Goal: Task Accomplishment & Management: Manage account settings

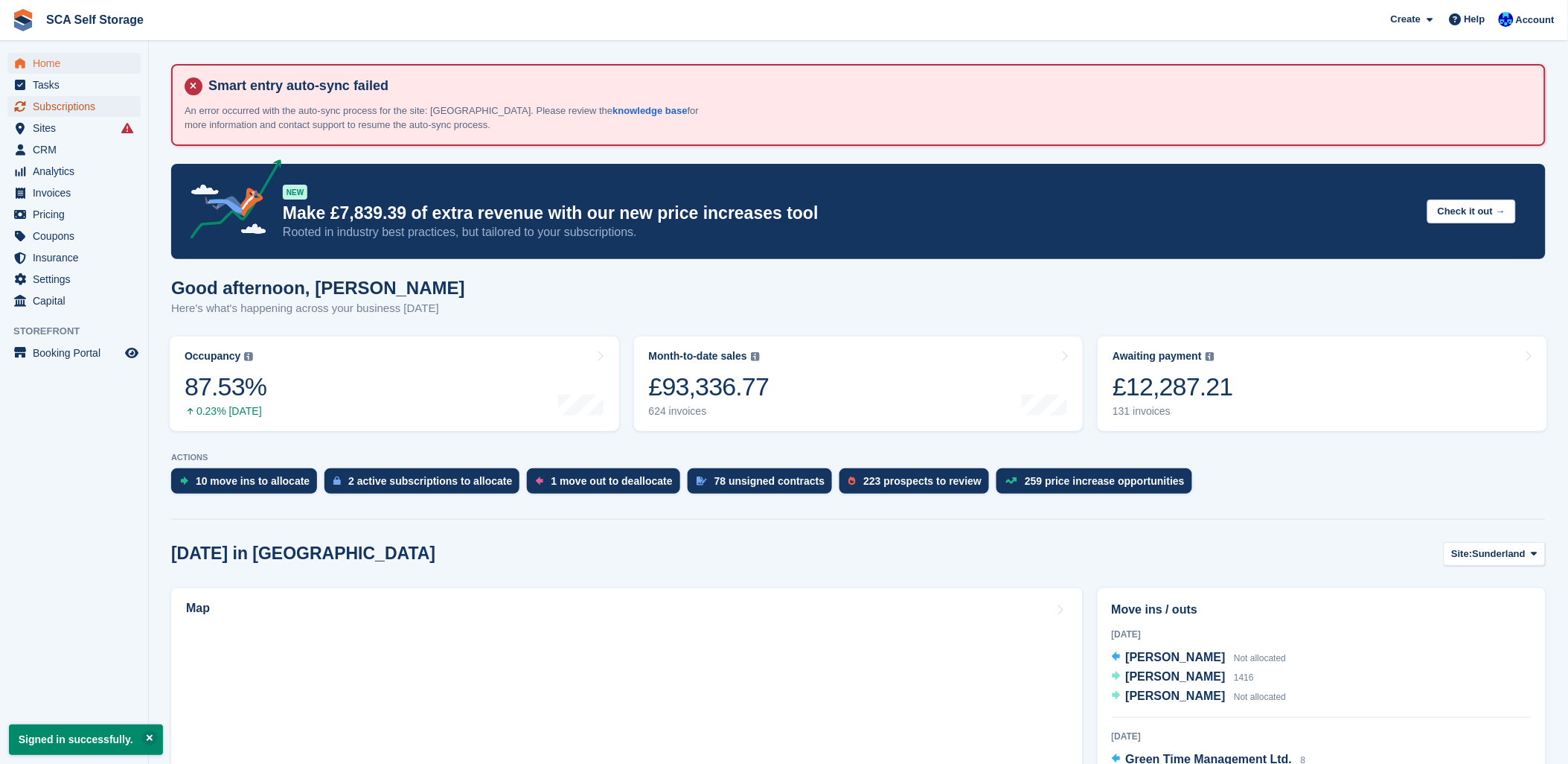
click at [47, 107] on span "Subscriptions" at bounding box center [77, 107] width 90 height 21
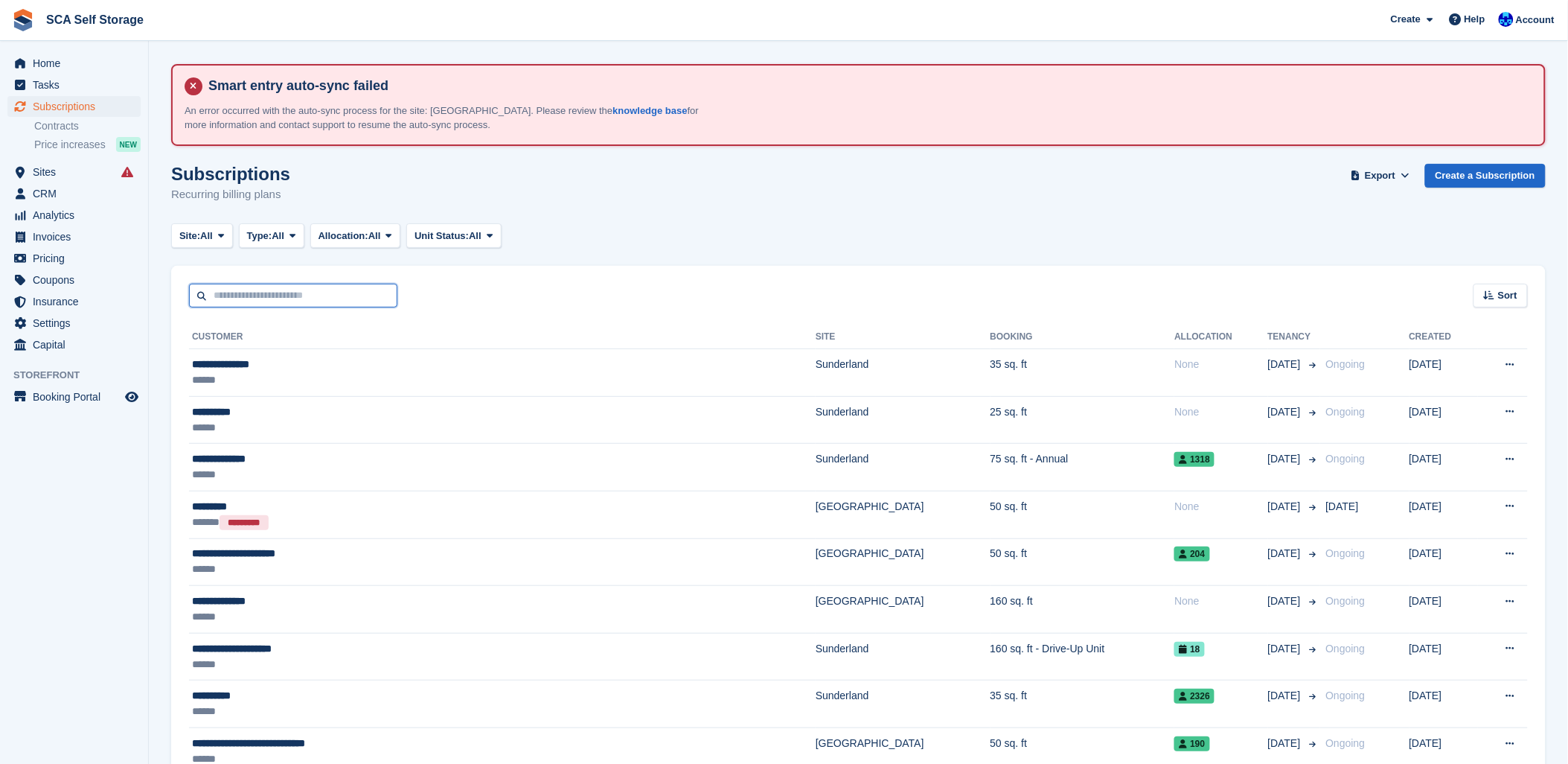
click at [220, 293] on input "text" at bounding box center [293, 296] width 209 height 25
type input "*****"
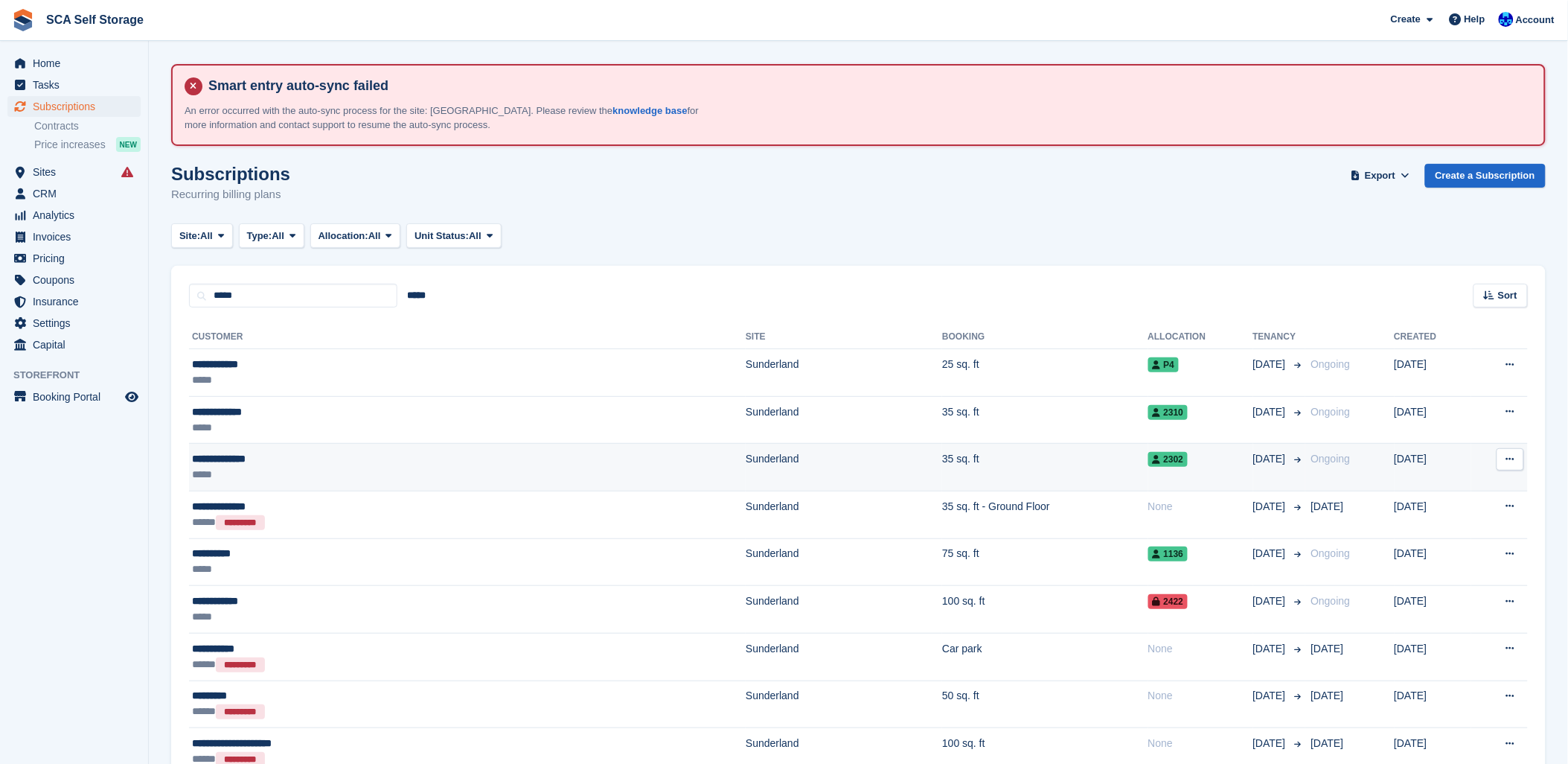
click at [429, 469] on div "*****" at bounding box center [344, 474] width 304 height 16
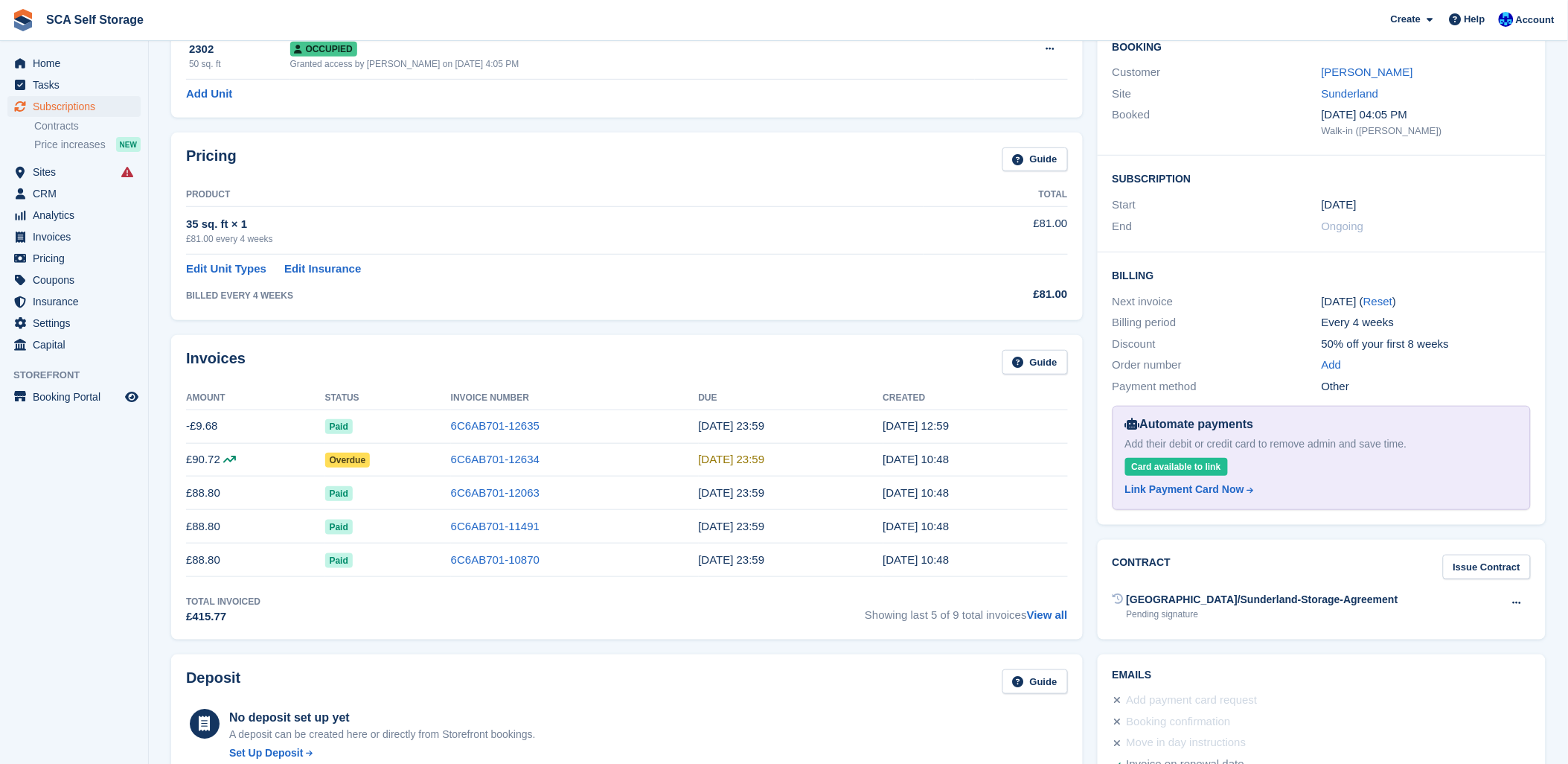
scroll to position [248, 0]
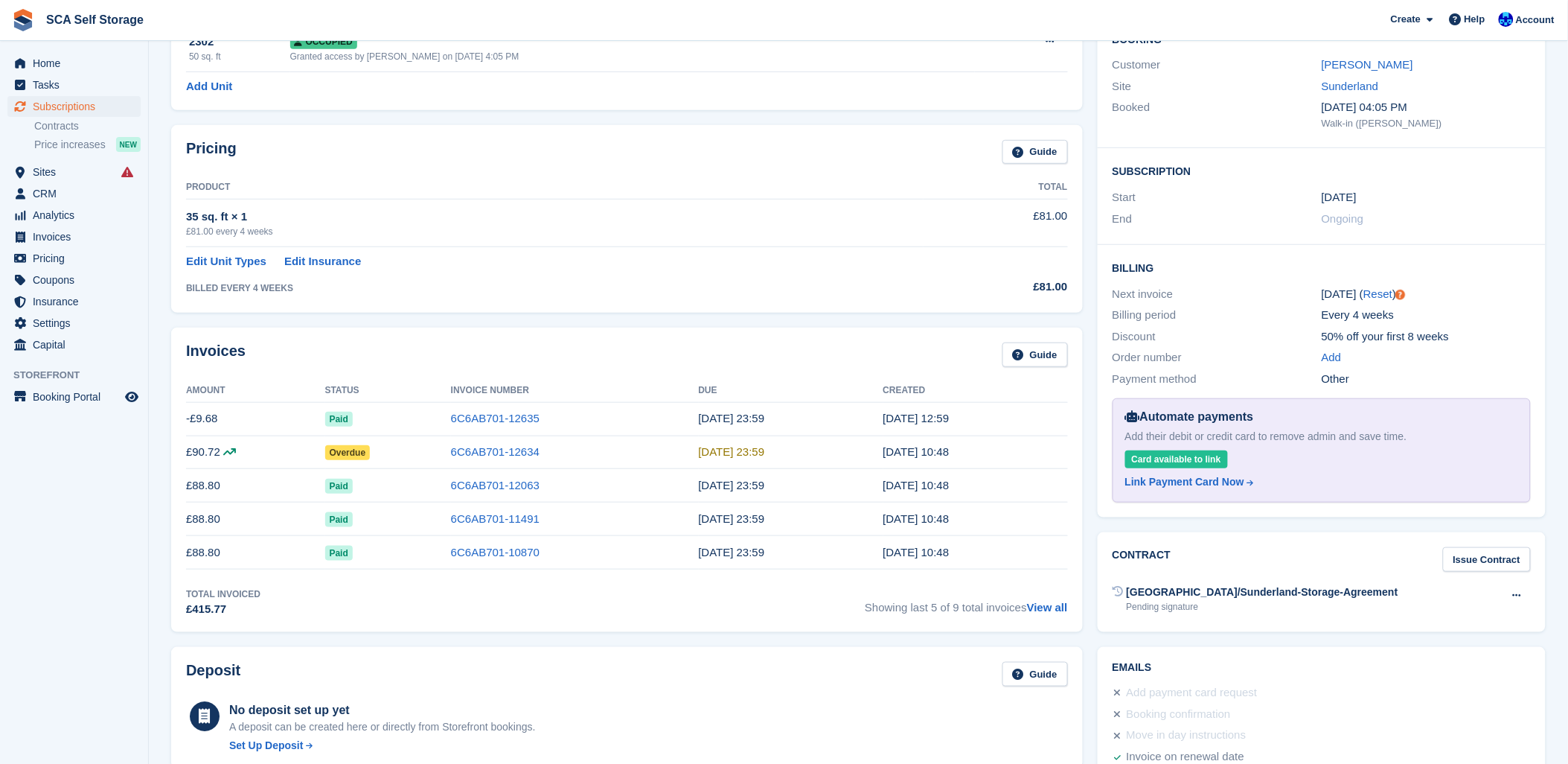
click at [471, 350] on div "Invoices Guide" at bounding box center [627, 359] width 882 height 33
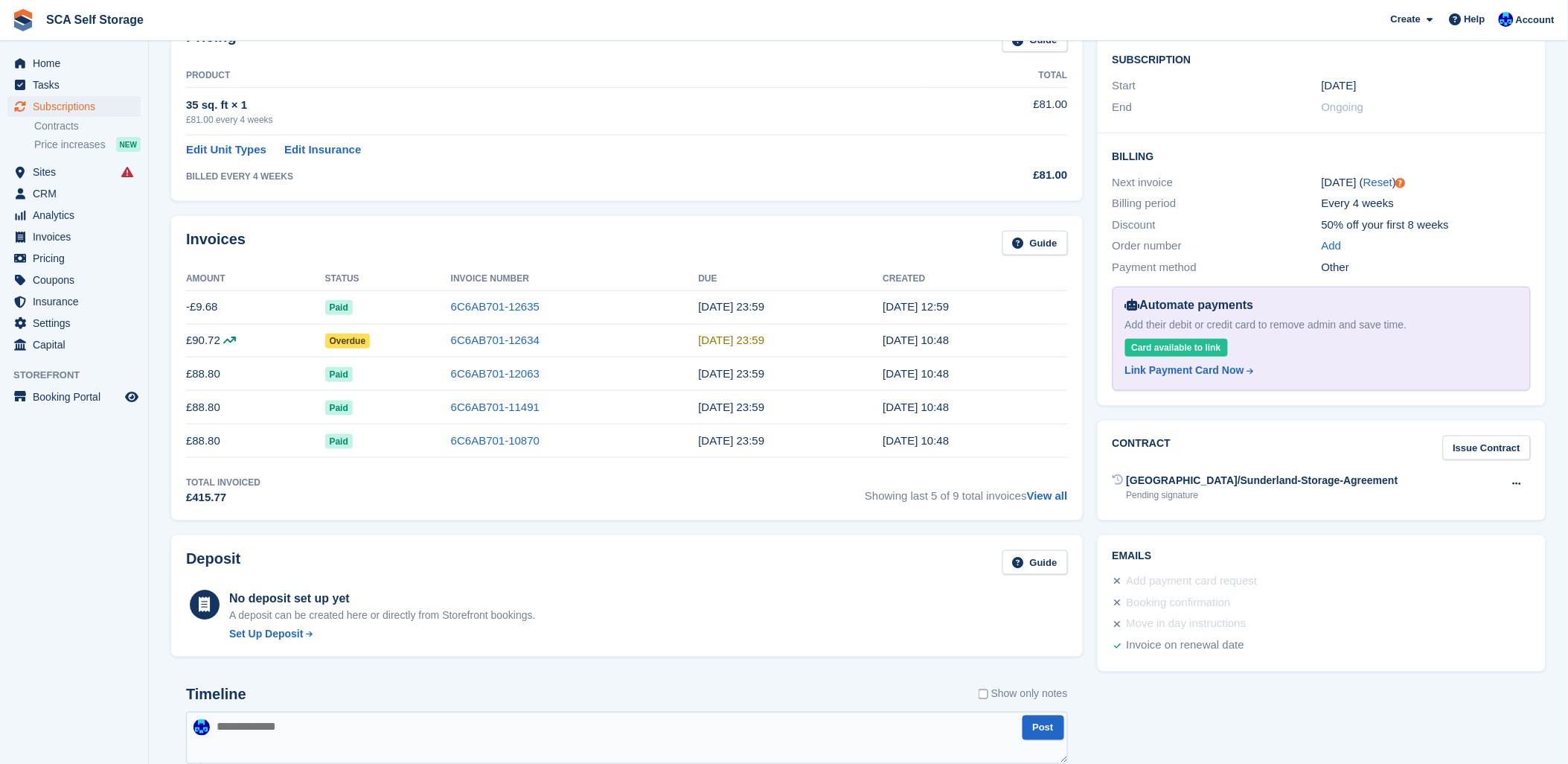
scroll to position [331, 0]
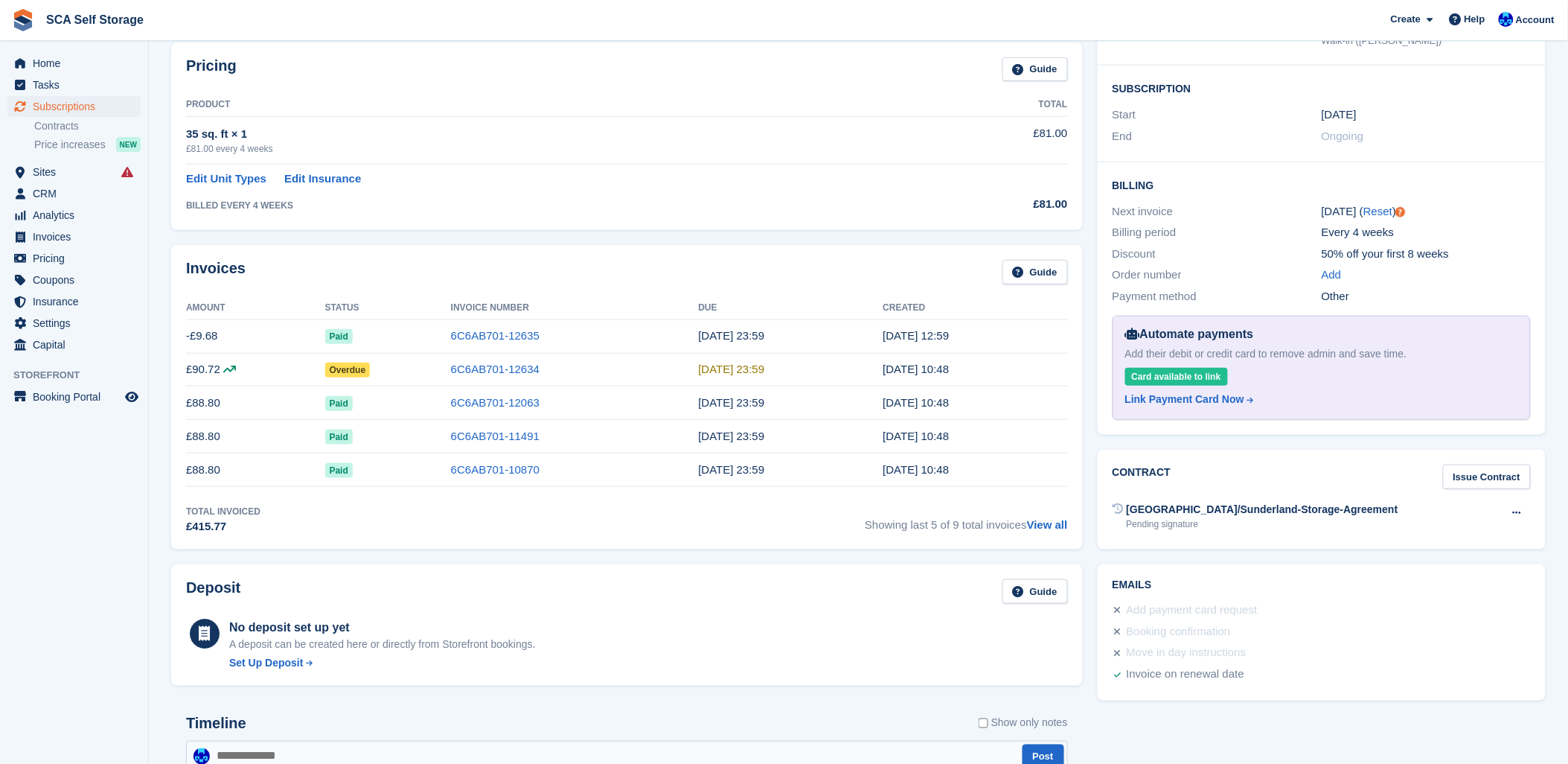
click at [504, 283] on div "Invoices Guide" at bounding box center [627, 276] width 882 height 33
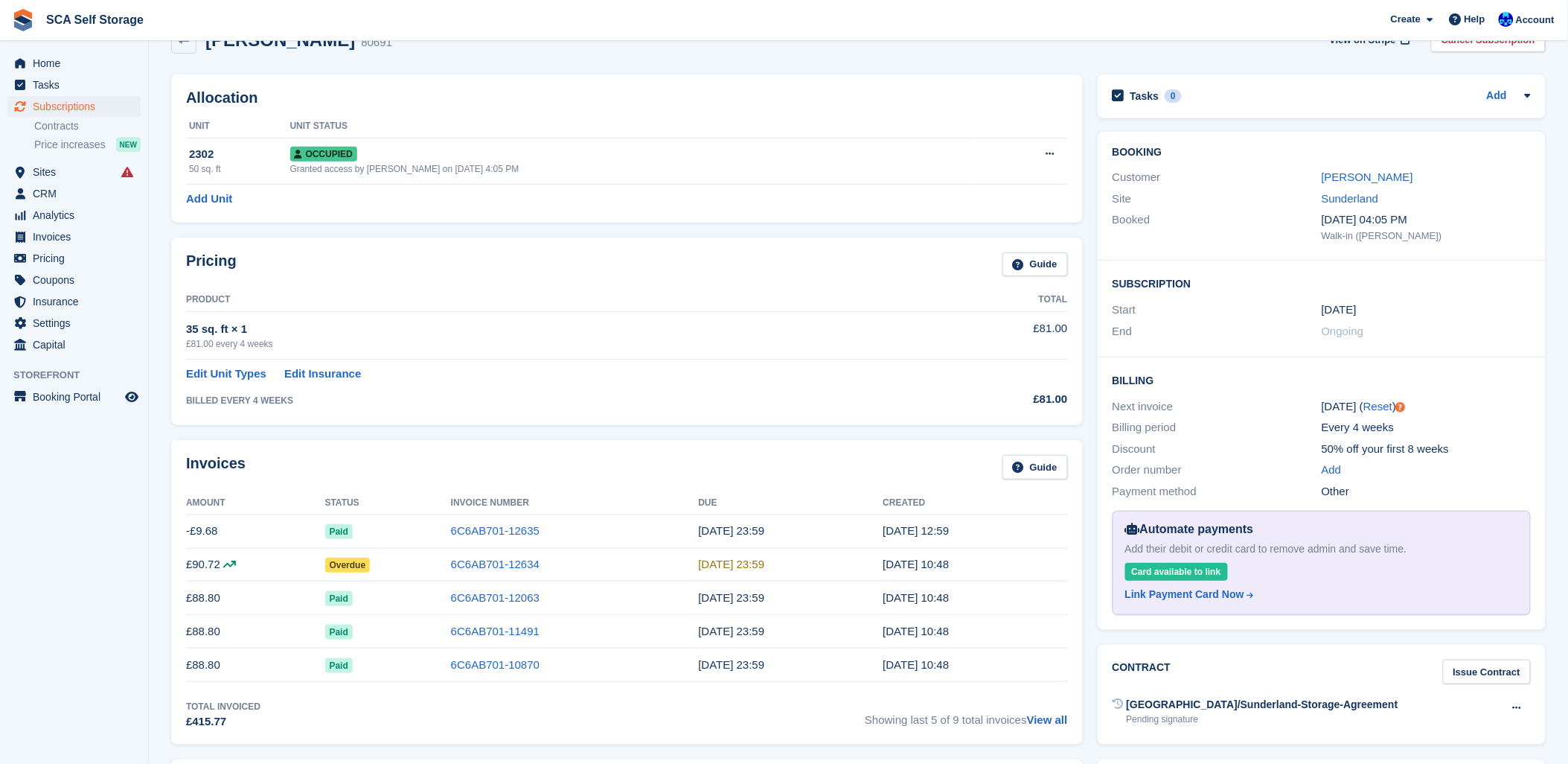
scroll to position [83, 0]
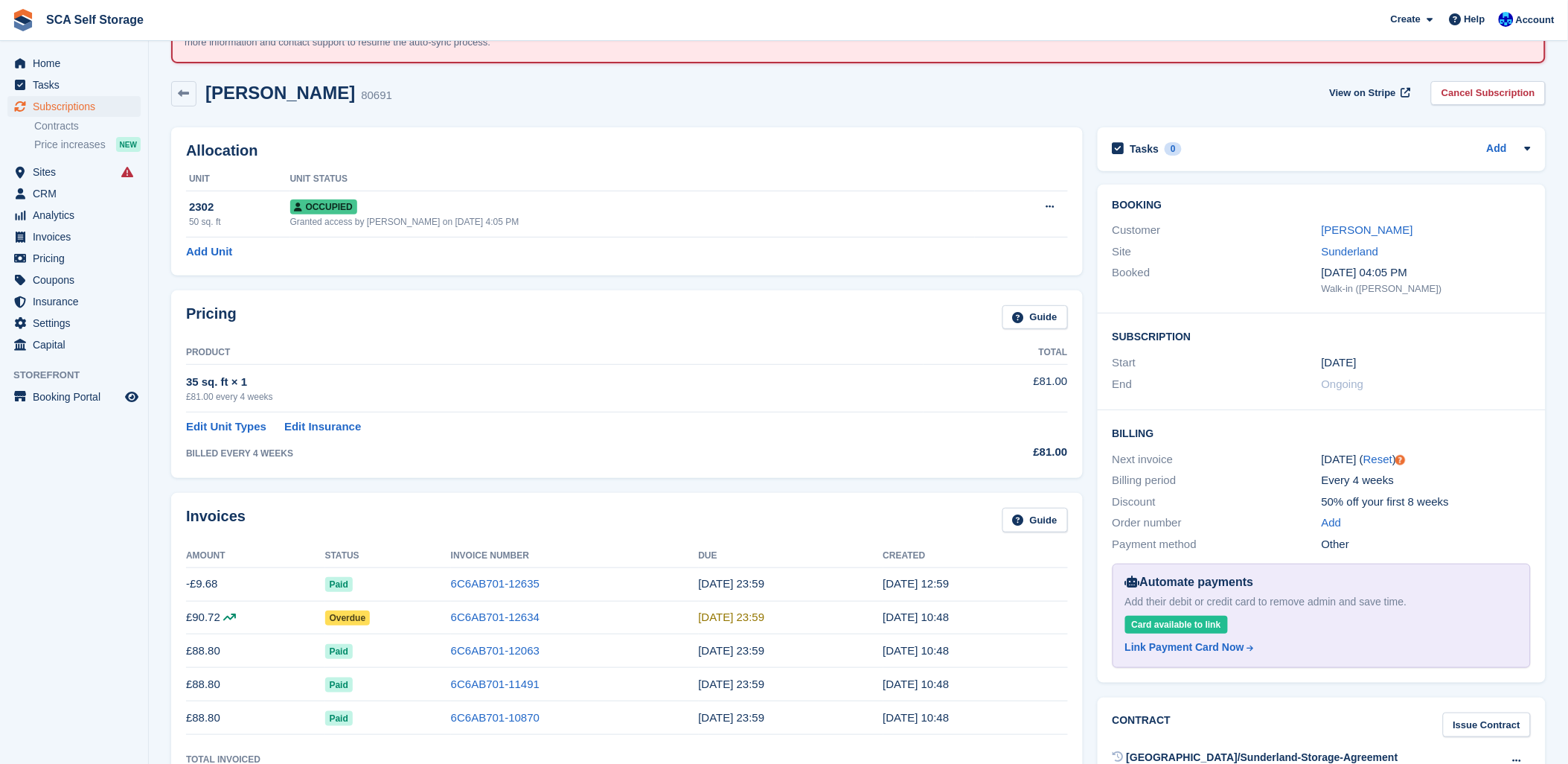
click at [552, 525] on div "Invoices Guide" at bounding box center [627, 524] width 882 height 33
click at [481, 617] on link "6C6AB701-12634" at bounding box center [496, 617] width 89 height 12
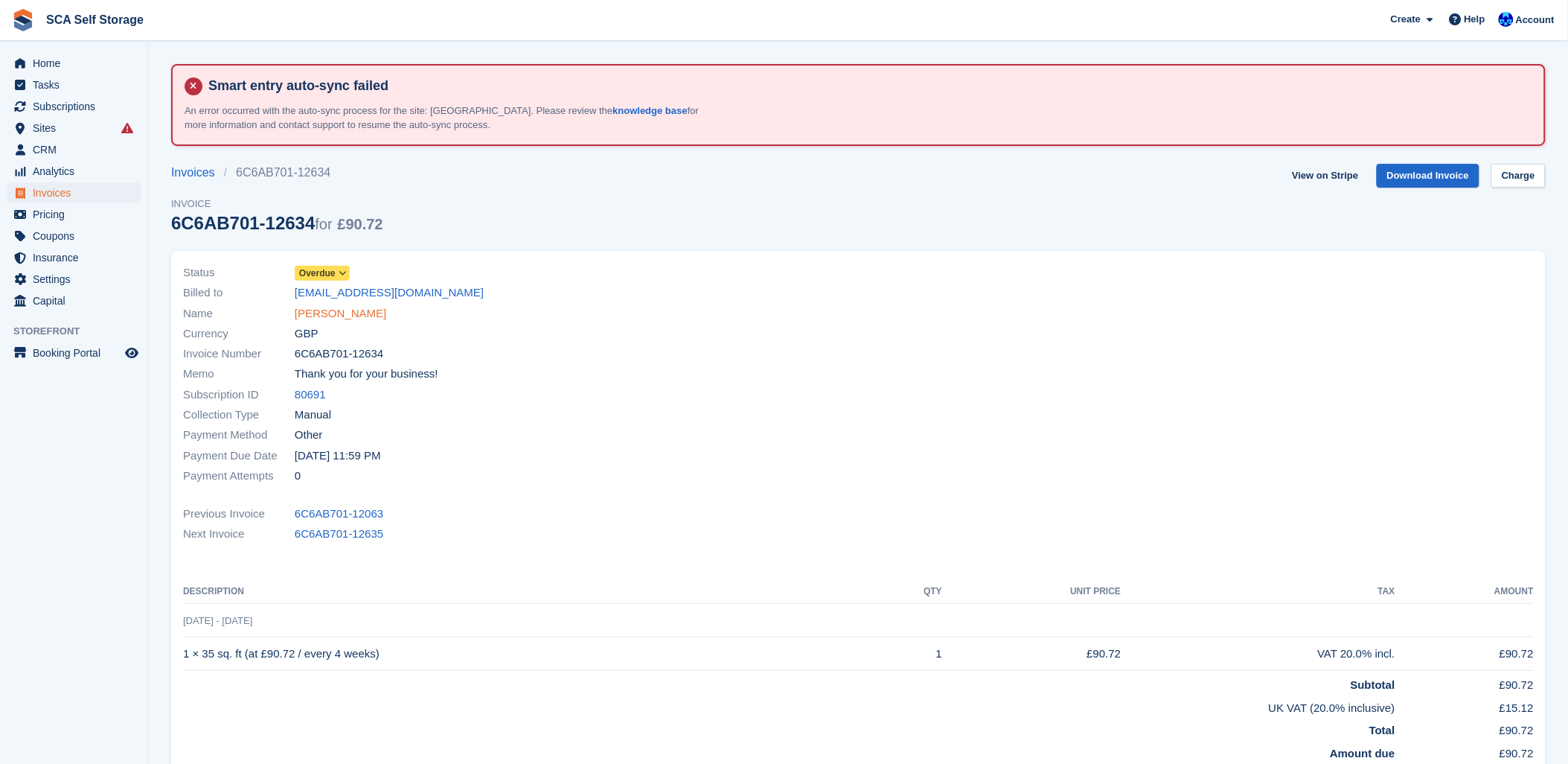
click at [318, 310] on link "[PERSON_NAME]" at bounding box center [340, 314] width 92 height 17
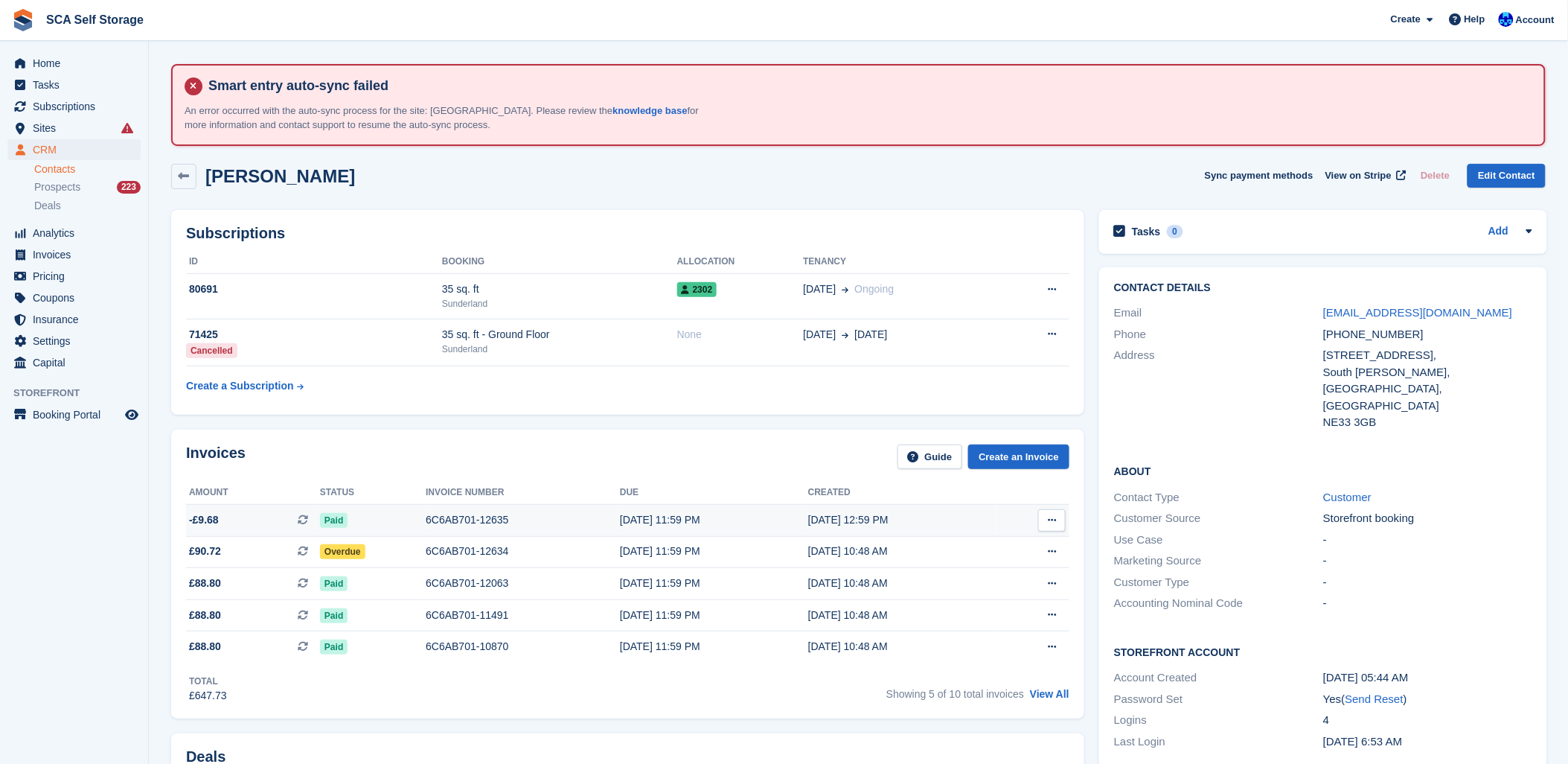
click at [487, 524] on div "6C6AB701-12635" at bounding box center [523, 519] width 194 height 16
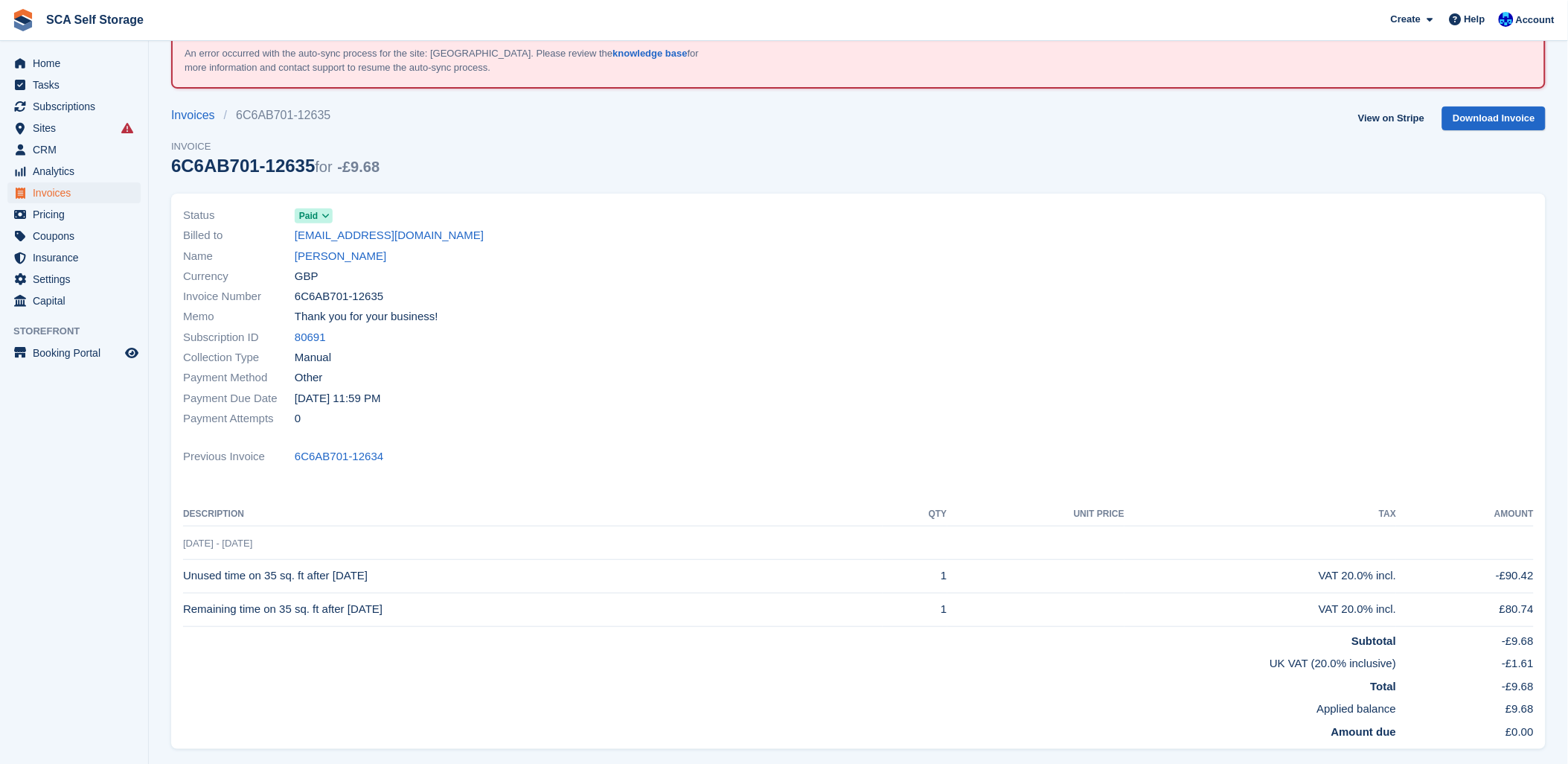
scroll to position [102, 0]
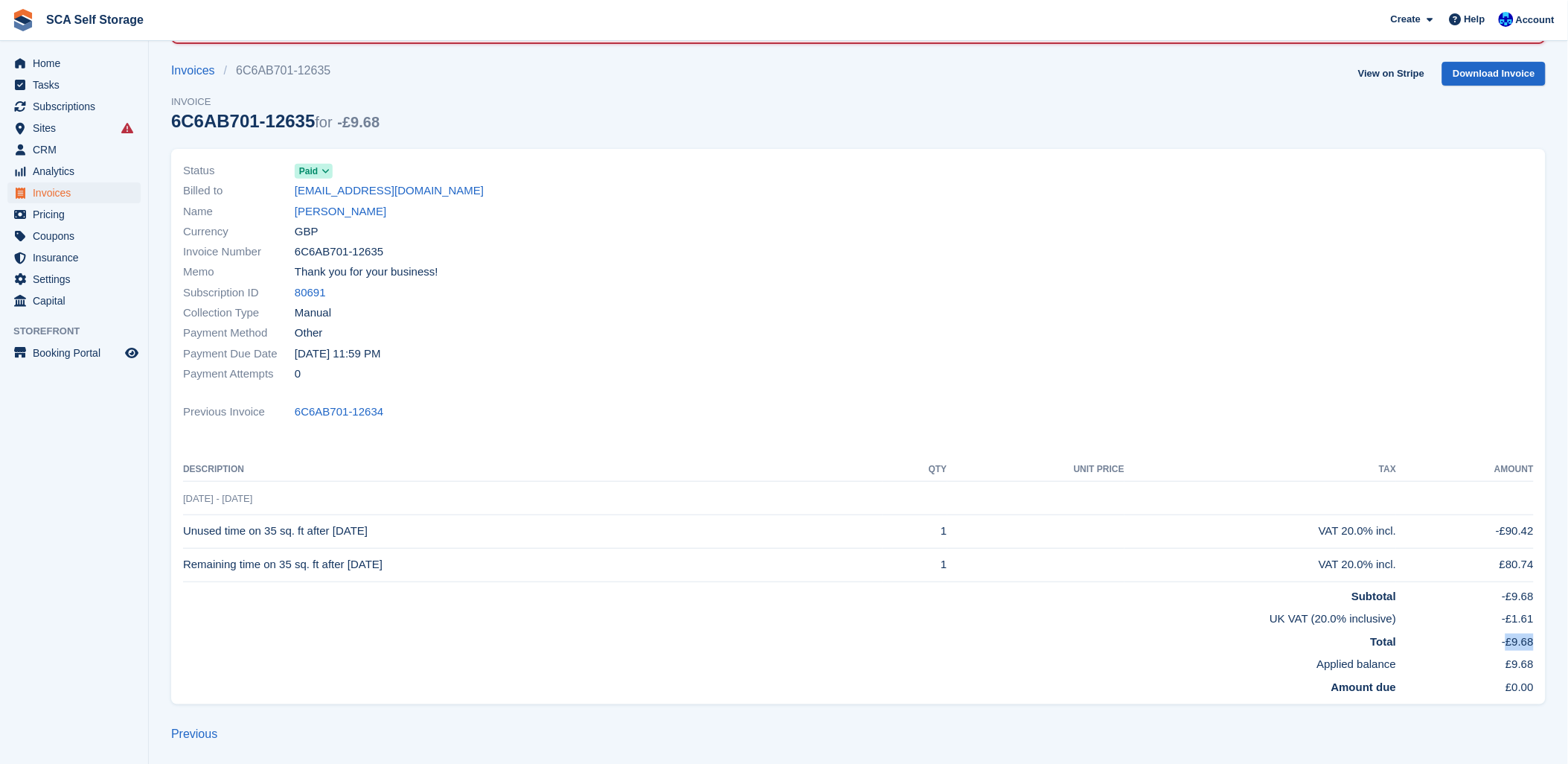
drag, startPoint x: 1506, startPoint y: 646, endPoint x: 1531, endPoint y: 646, distance: 25.0
click at [1531, 646] on td "-£9.68" at bounding box center [1465, 639] width 138 height 23
drag, startPoint x: 1531, startPoint y: 646, endPoint x: 1068, endPoint y: 307, distance: 573.8
click at [1068, 307] on div at bounding box center [1201, 272] width 684 height 241
click at [350, 203] on link "[PERSON_NAME]" at bounding box center [340, 212] width 92 height 17
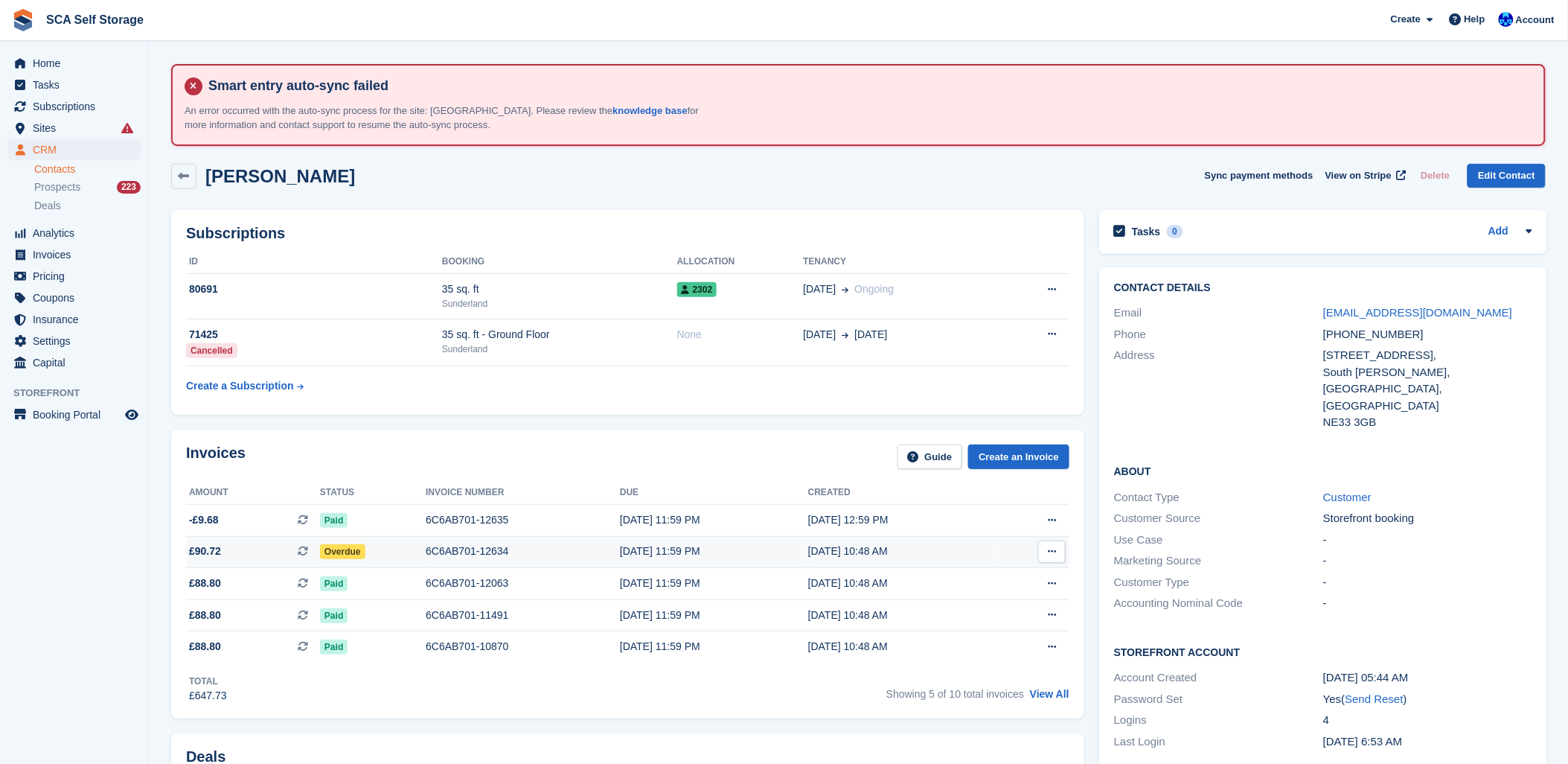
click at [477, 548] on div "6C6AB701-12634" at bounding box center [523, 552] width 194 height 16
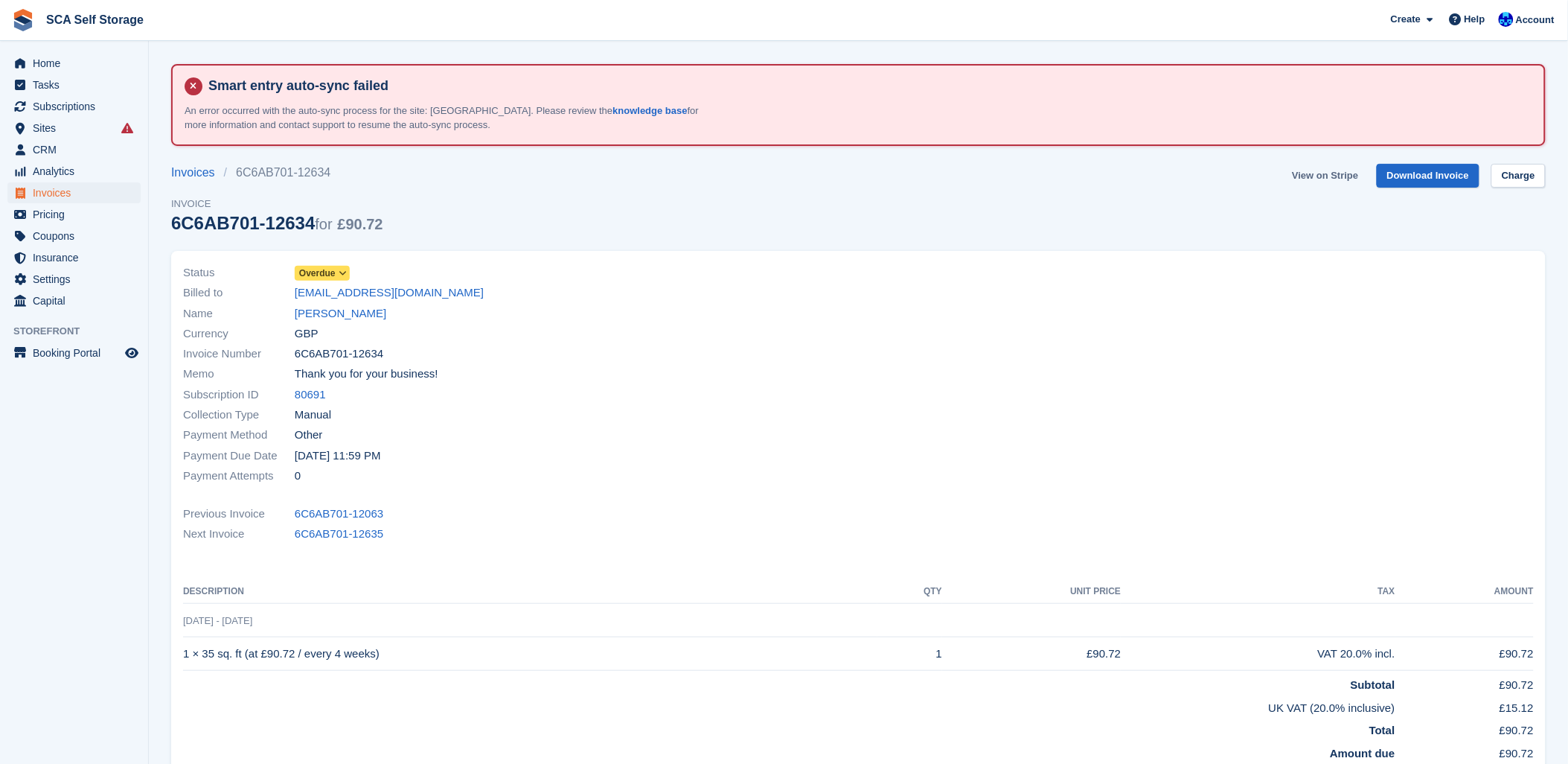
click at [1332, 178] on link "View on Stripe" at bounding box center [1324, 176] width 78 height 25
click at [480, 168] on div "Invoices 6C6AB701-12634 Invoice 6C6AB701-12634 for £90.72 View on Stripe Downlo…" at bounding box center [858, 207] width 1374 height 87
click at [722, 304] on div "Name [PERSON_NAME]" at bounding box center [516, 313] width 666 height 20
click at [1429, 179] on link "Download Invoice" at bounding box center [1429, 176] width 104 height 25
click at [313, 310] on link "[PERSON_NAME]" at bounding box center [340, 314] width 92 height 17
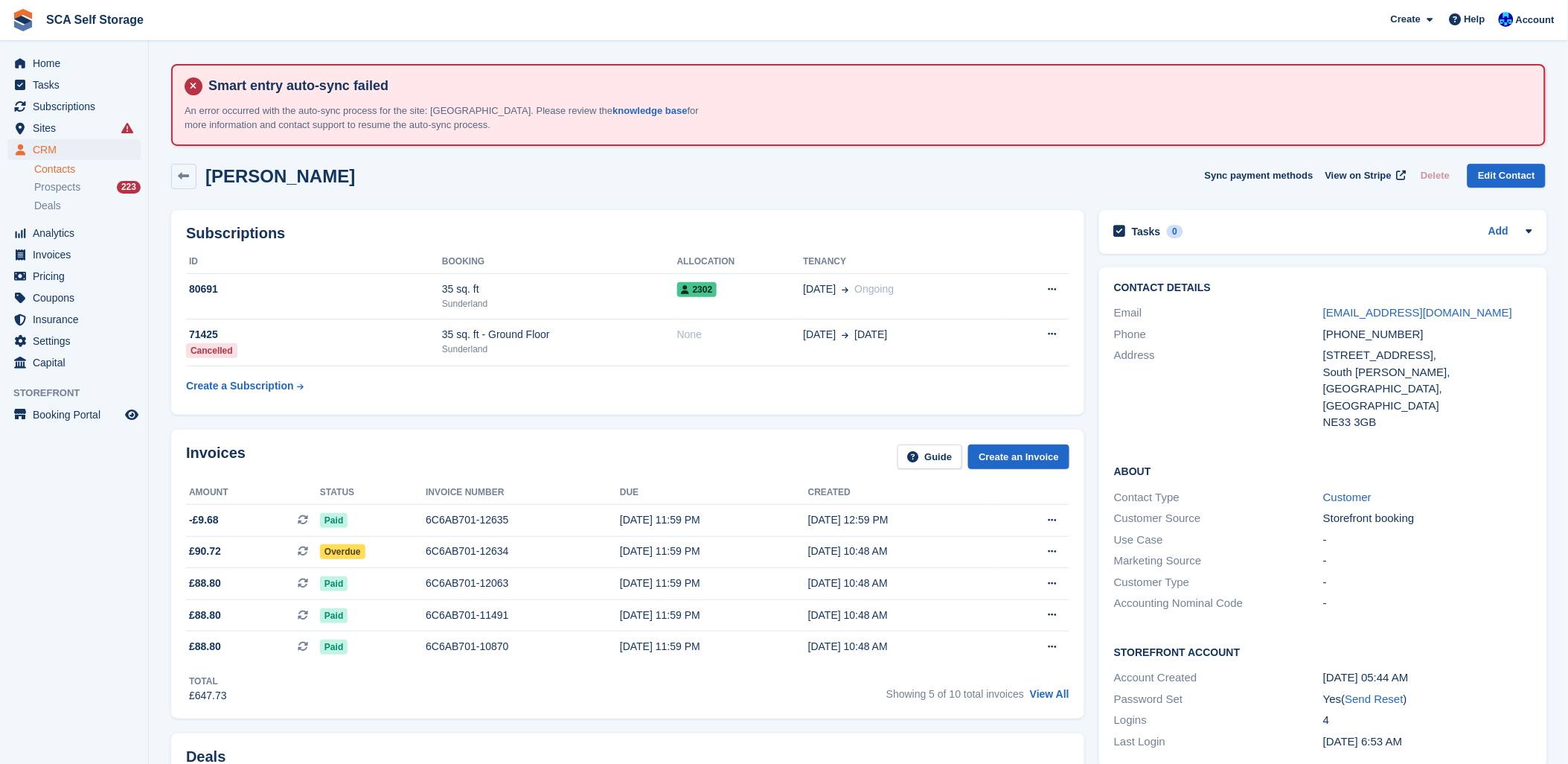
scroll to position [83, 0]
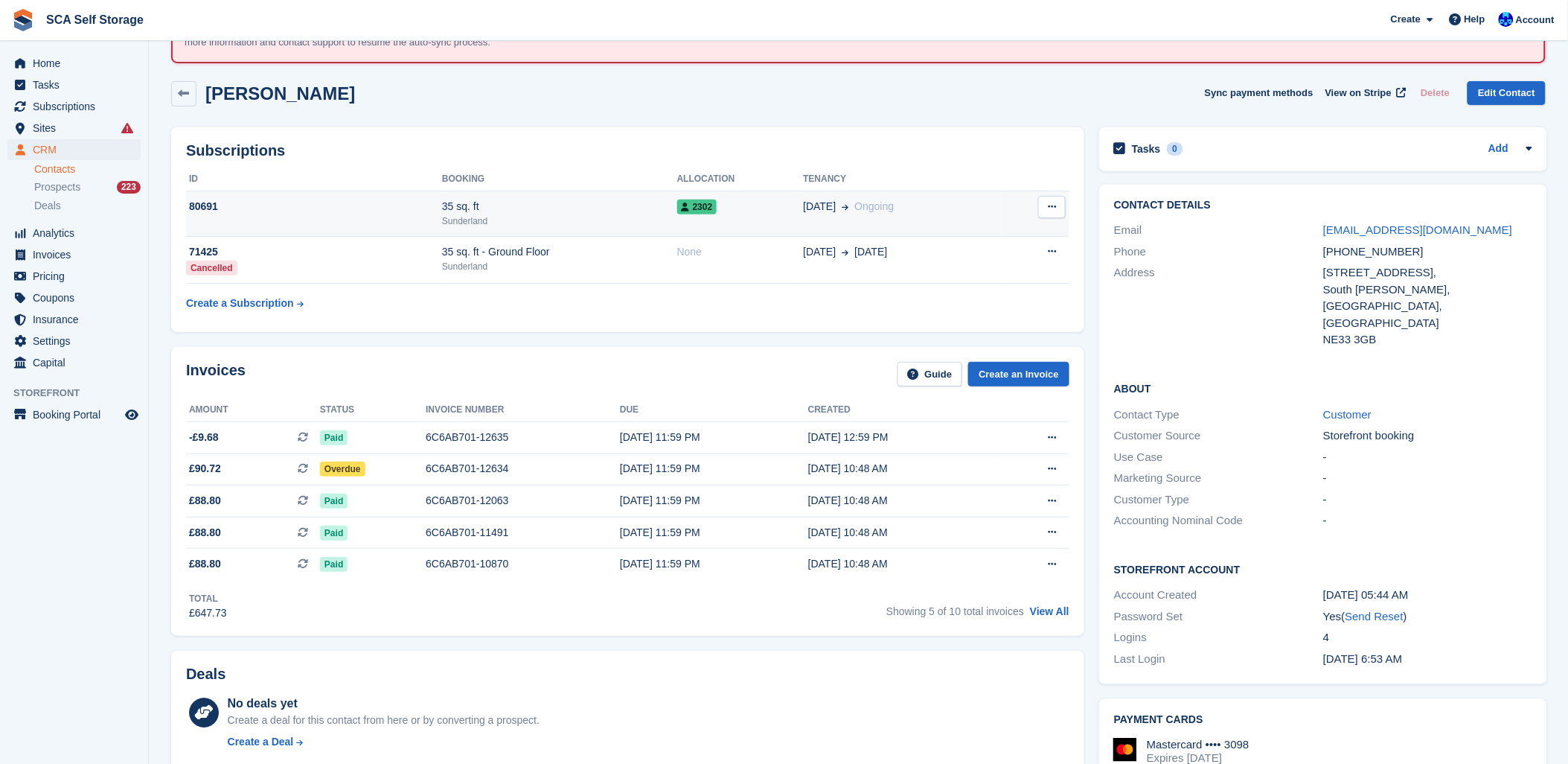
click at [868, 218] on td "04 Apr Ongoing" at bounding box center [902, 214] width 198 height 45
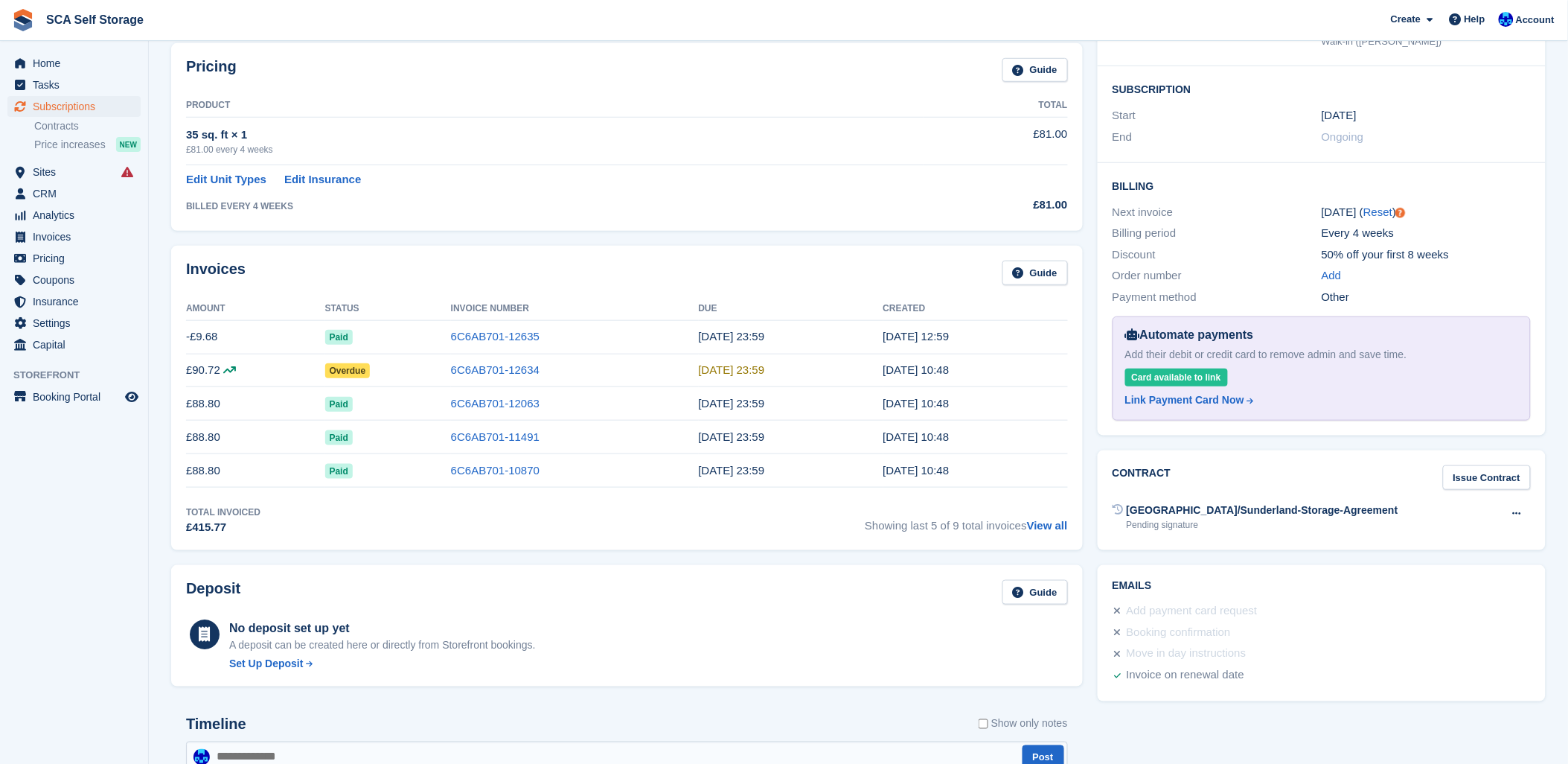
scroll to position [331, 0]
click at [531, 373] on link "6C6AB701-12634" at bounding box center [496, 368] width 89 height 12
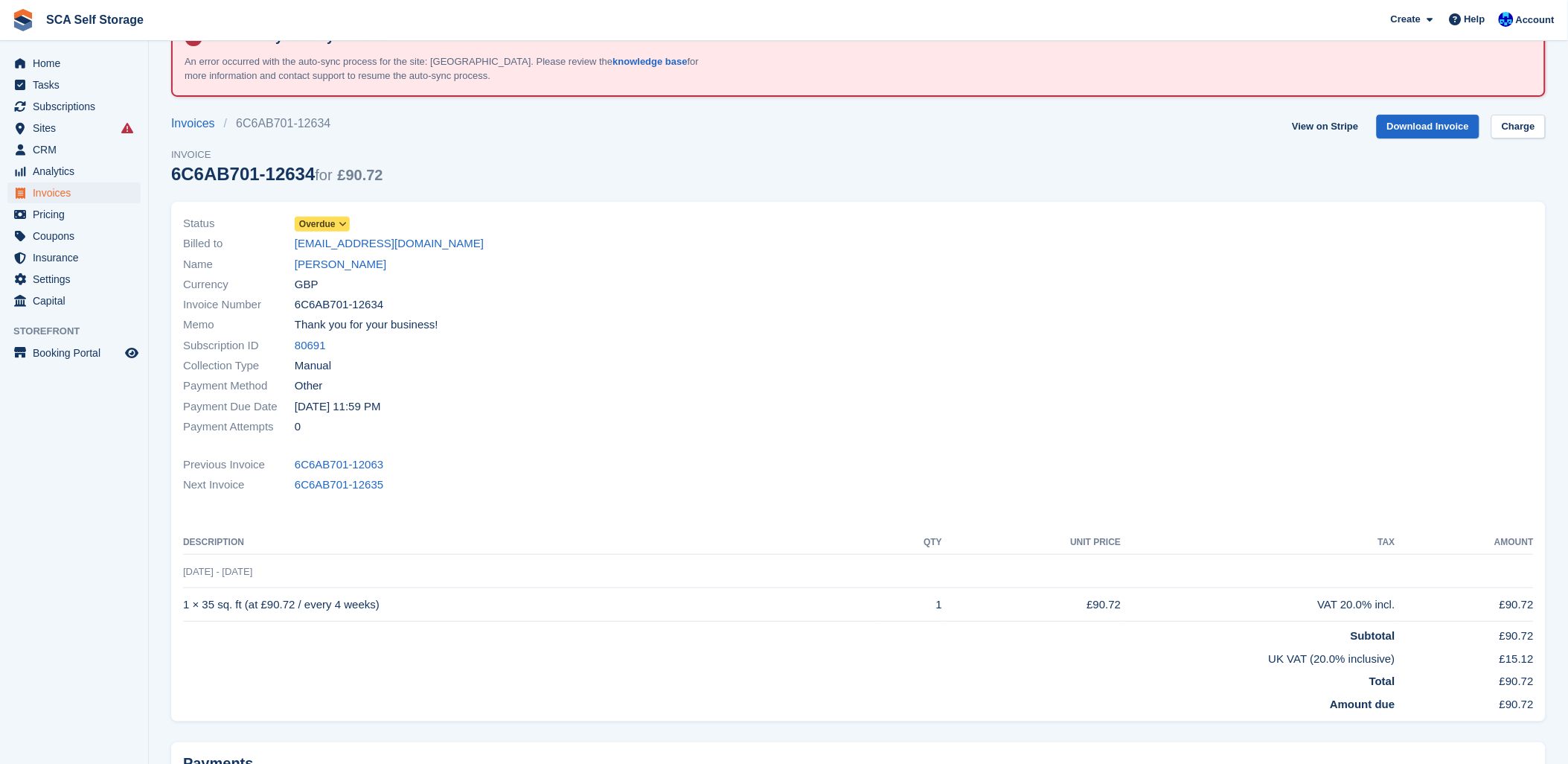
scroll to position [48, 0]
click at [1328, 127] on link "View on Stripe" at bounding box center [1324, 127] width 78 height 25
drag, startPoint x: 628, startPoint y: 202, endPoint x: 589, endPoint y: 181, distance: 44.3
click at [589, 181] on section "Smart entry auto-sync failed An error occurred with the auto-sync process for t…" at bounding box center [859, 441] width 1420 height 978
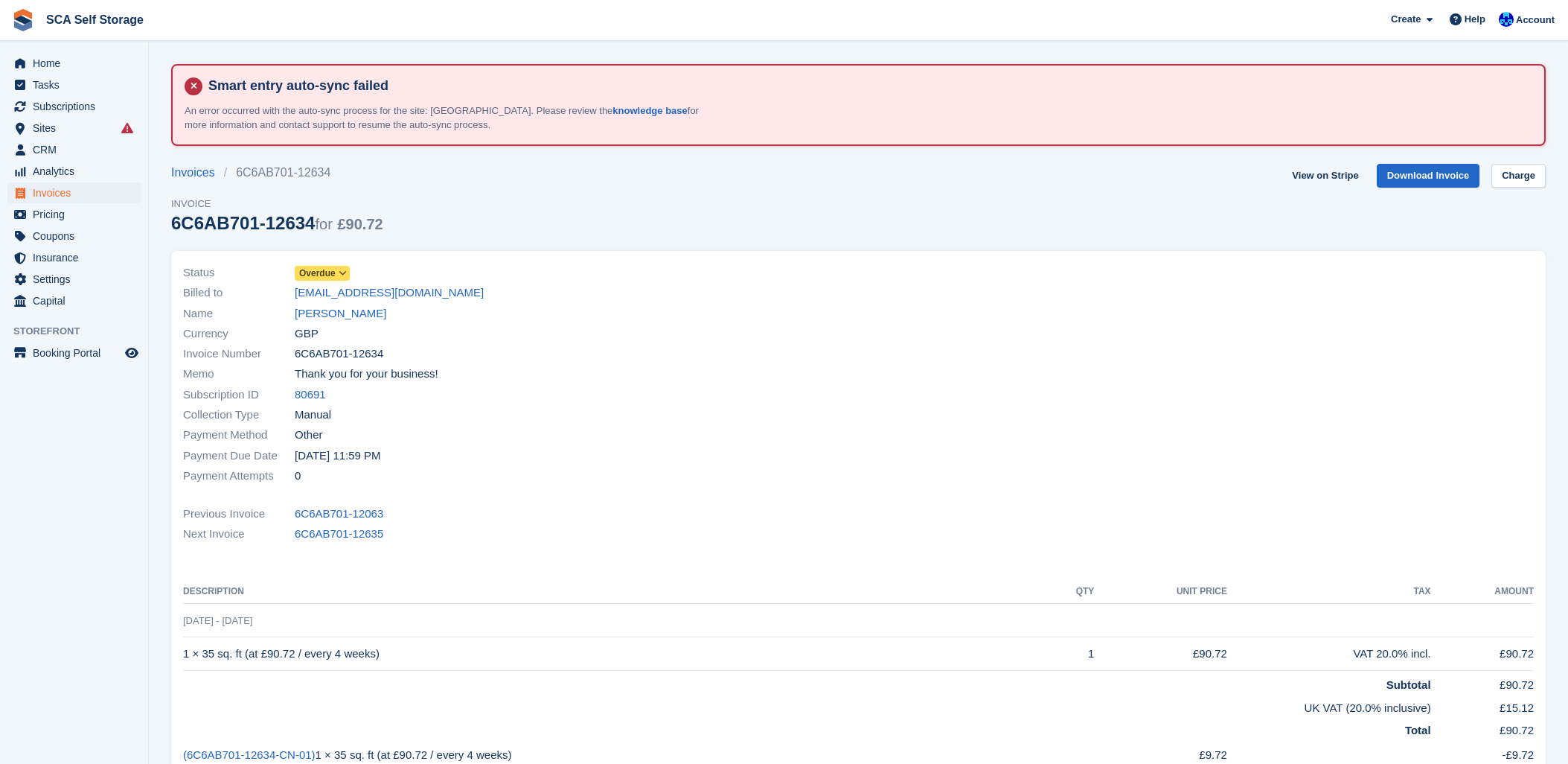
scroll to position [48, 0]
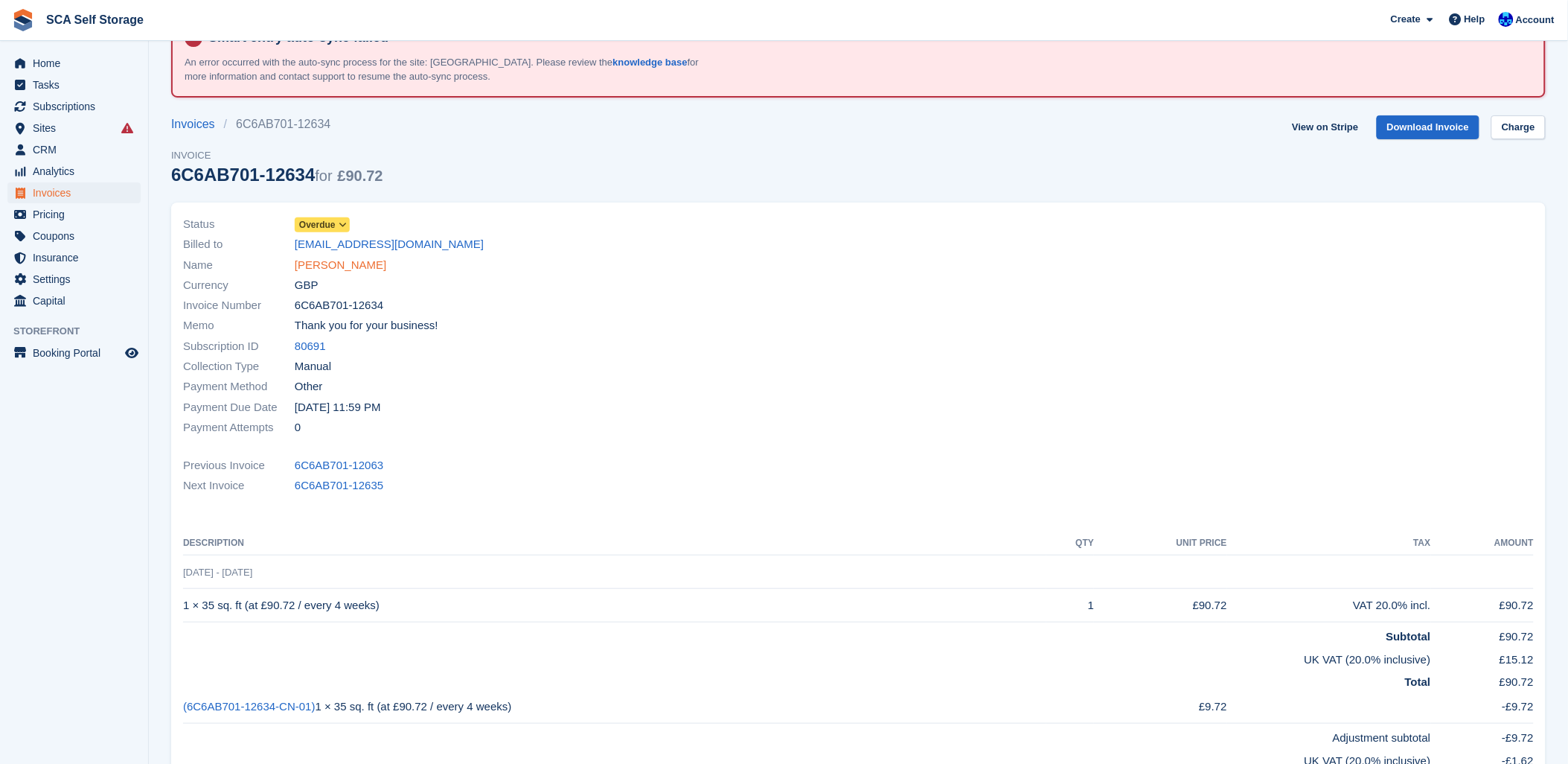
click at [332, 263] on link "[PERSON_NAME]" at bounding box center [340, 265] width 92 height 17
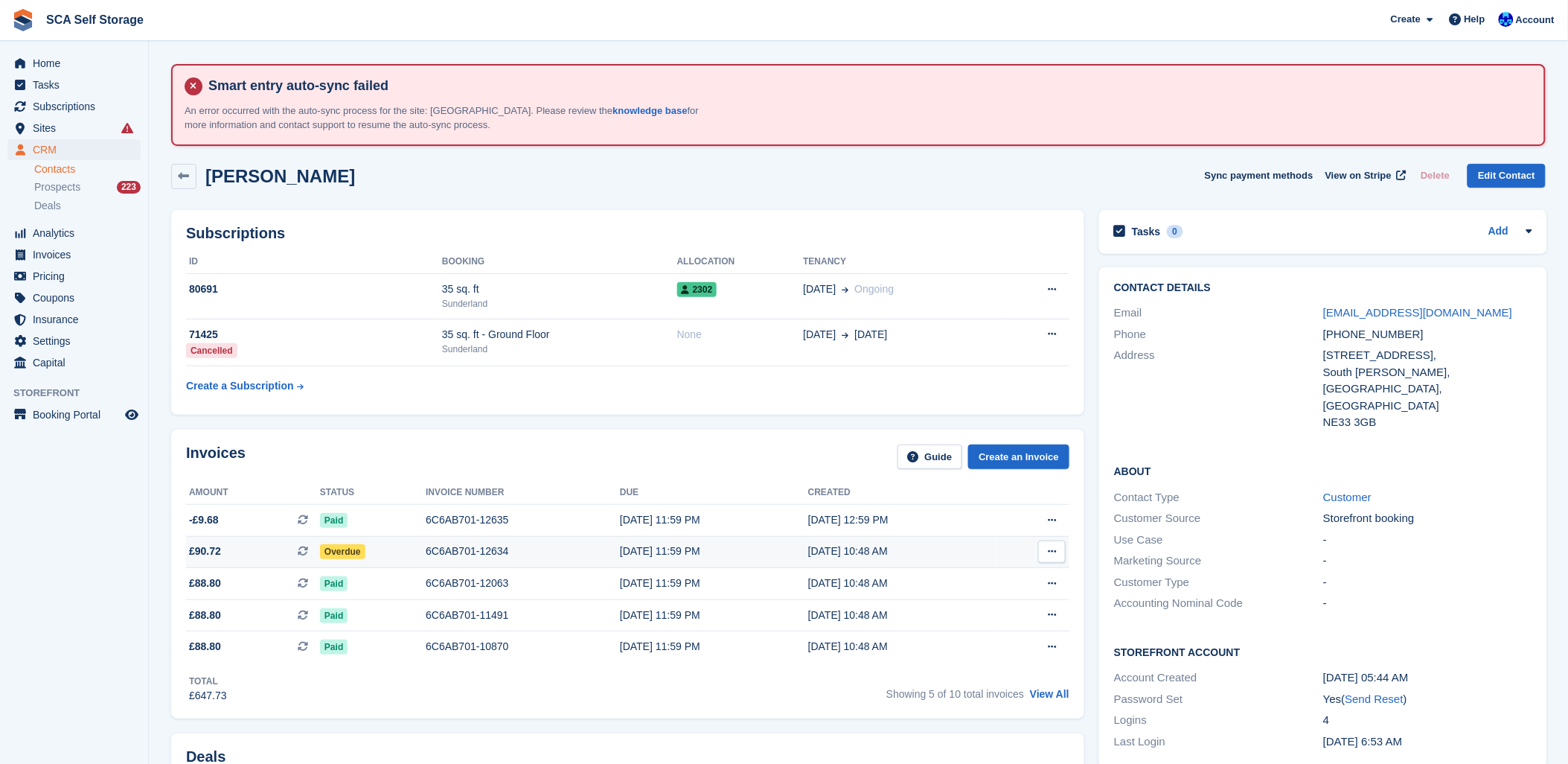
click at [459, 544] on div "6C6AB701-12634" at bounding box center [523, 552] width 194 height 16
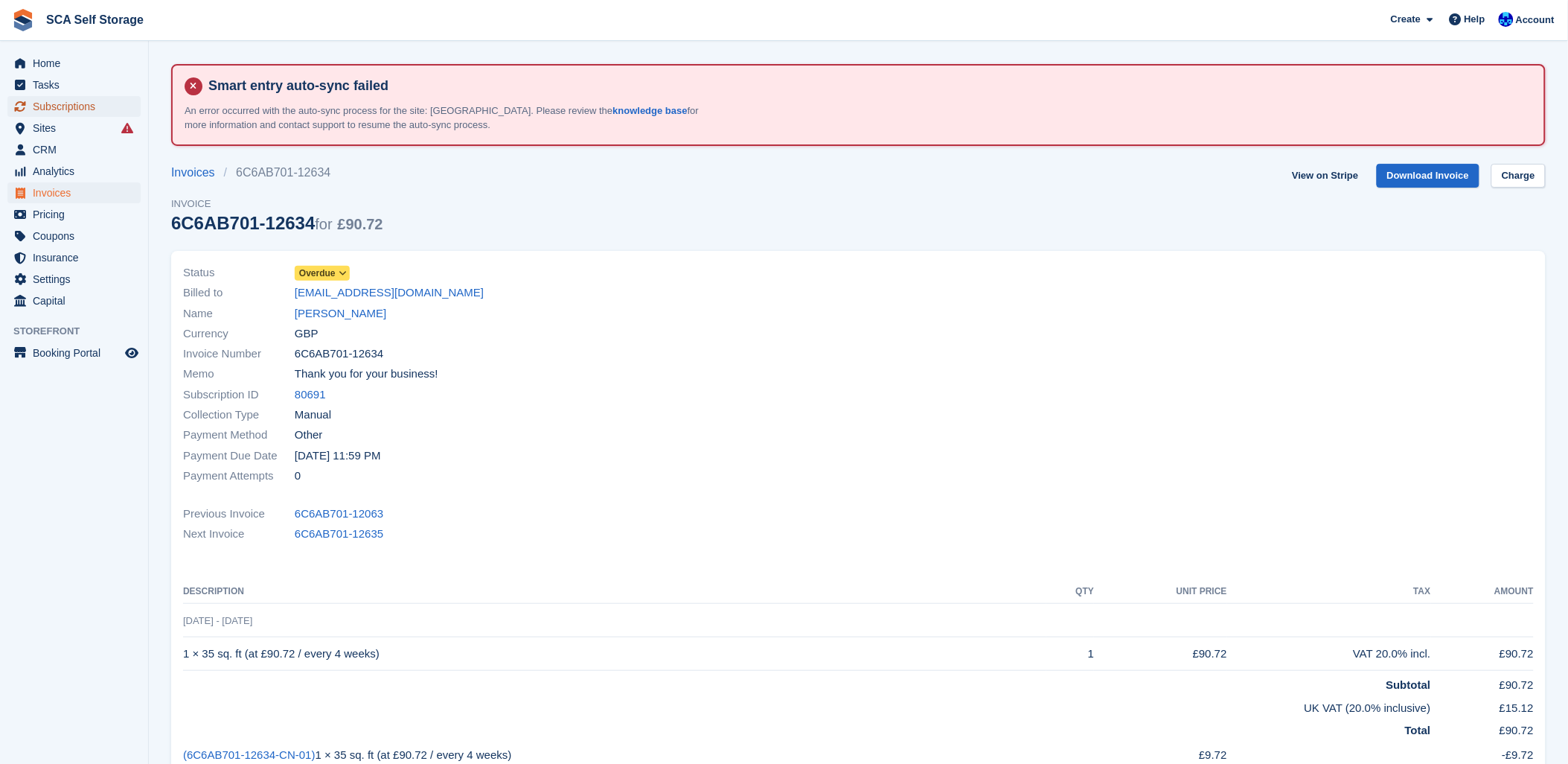
click at [33, 108] on span "Subscriptions" at bounding box center [77, 107] width 90 height 21
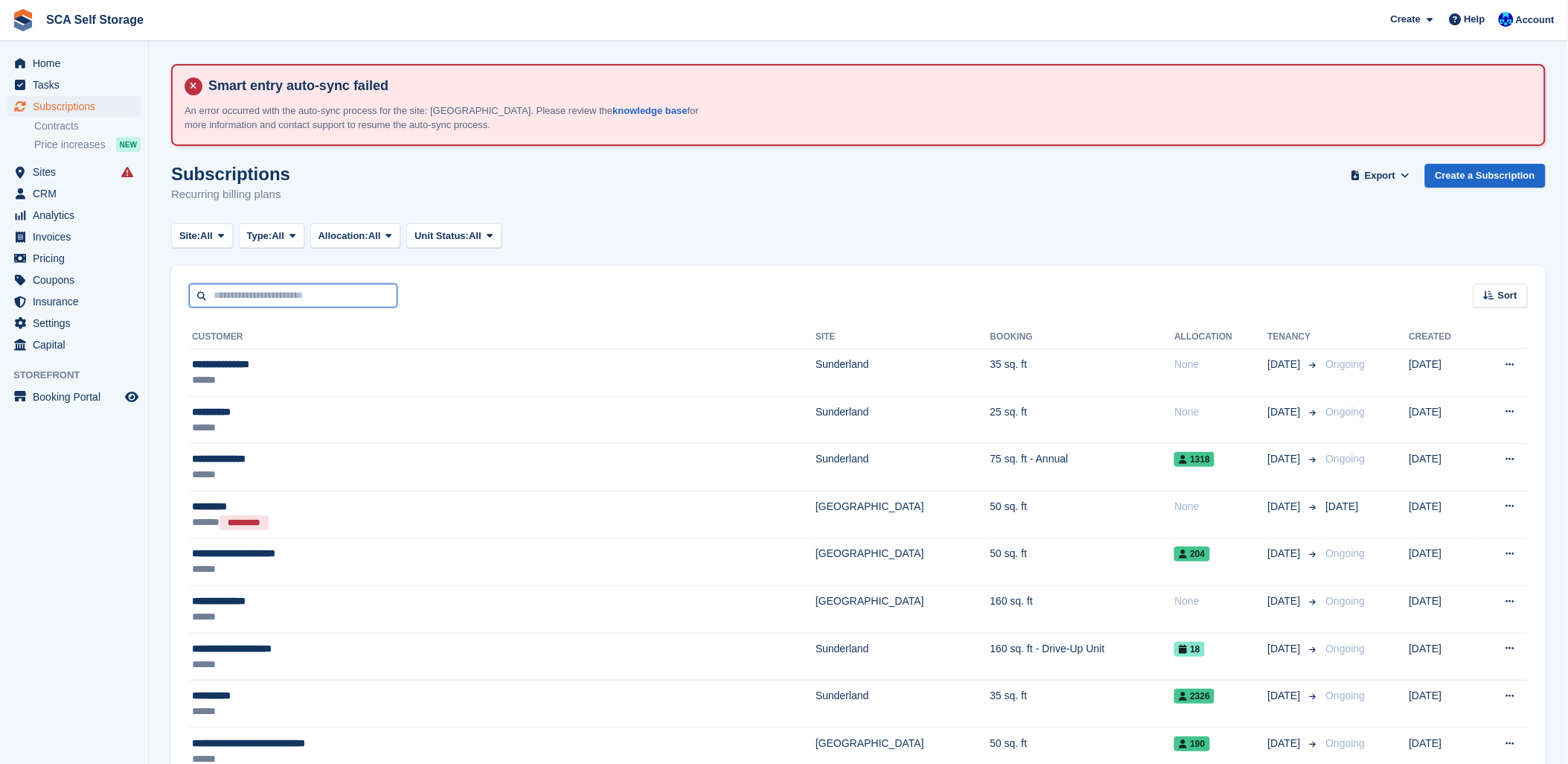
click at [286, 283] on input "text" at bounding box center [293, 296] width 209 height 25
drag, startPoint x: 1267, startPoint y: 191, endPoint x: 1220, endPoint y: 191, distance: 47.0
click at [1239, 191] on div "Subscriptions Recurring billing plans Export Export Subscriptions Export a CSV …" at bounding box center [858, 192] width 1374 height 58
